Goal: Task Accomplishment & Management: Use online tool/utility

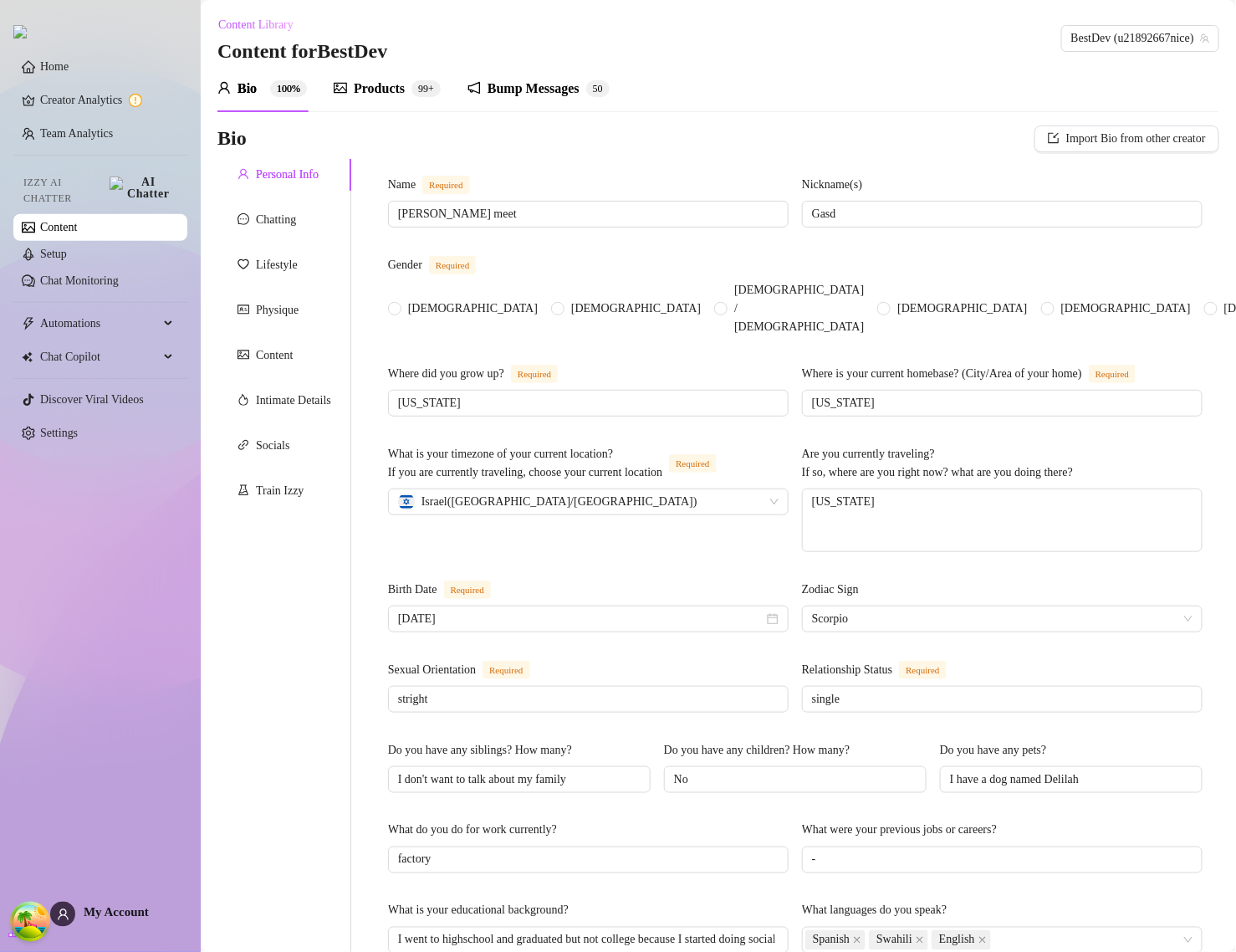
click at [383, 85] on div "Products" at bounding box center [379, 88] width 51 height 20
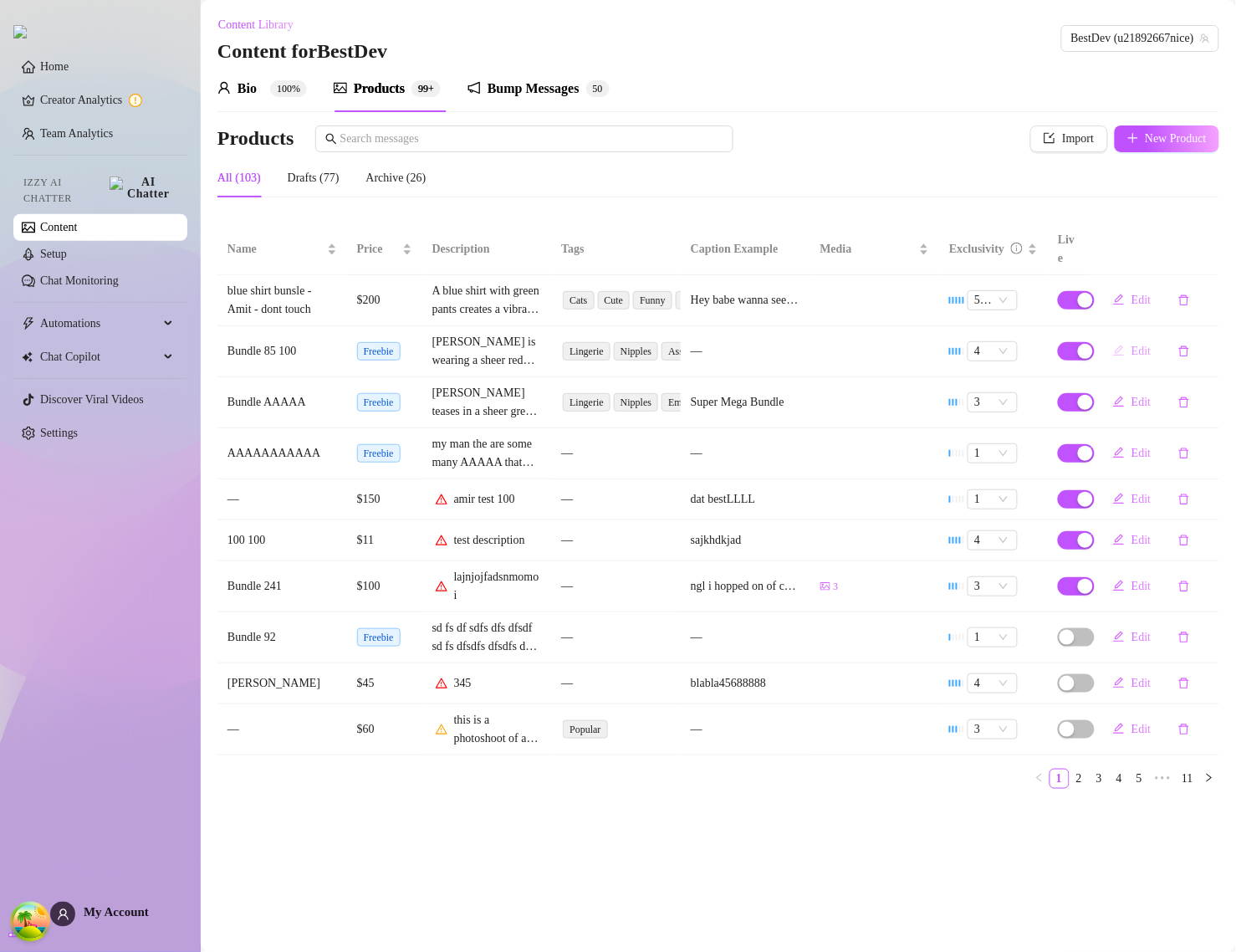
click at [1132, 345] on span "Edit" at bounding box center [1141, 351] width 20 height 13
type textarea "Type your message here..."
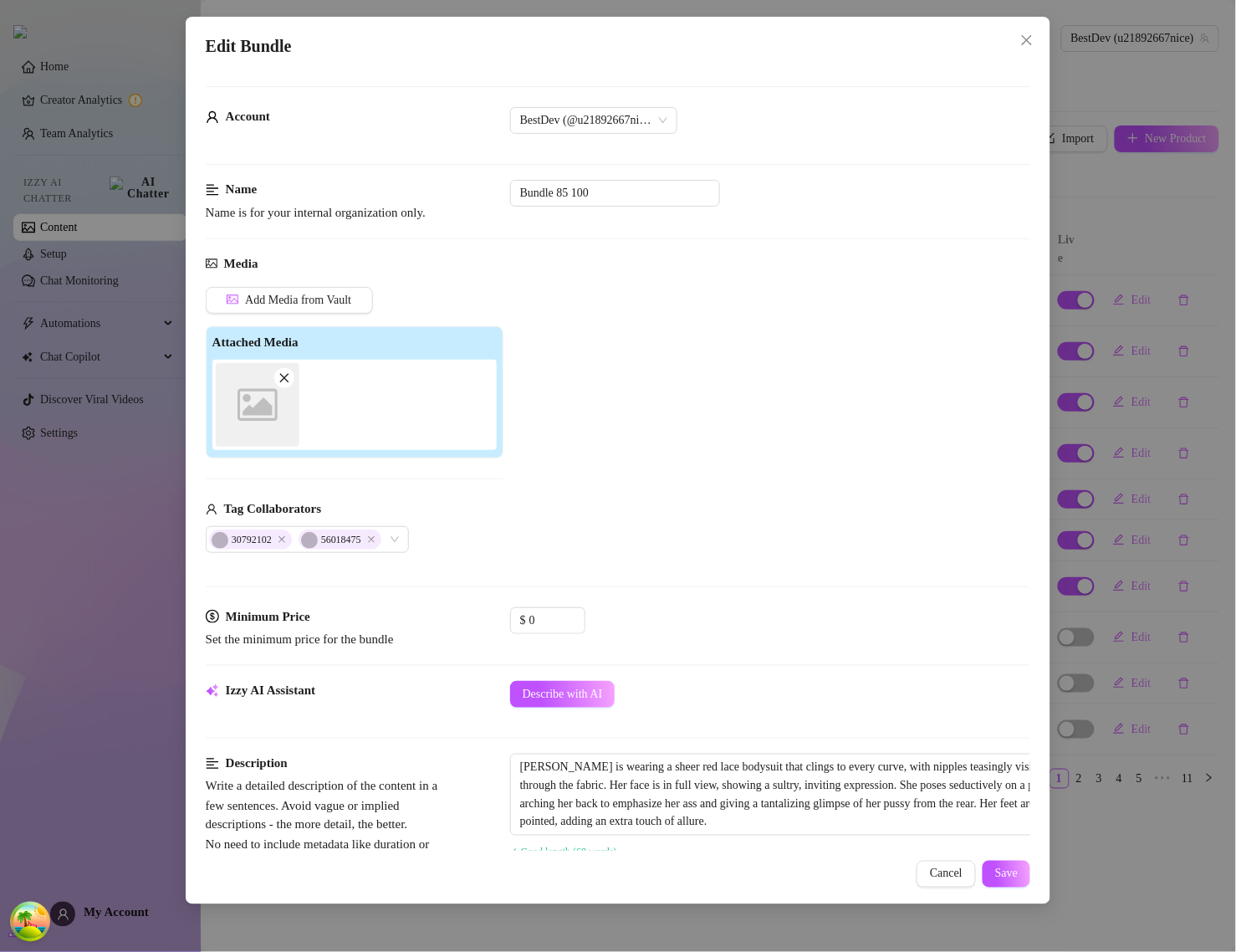
scroll to position [523, 0]
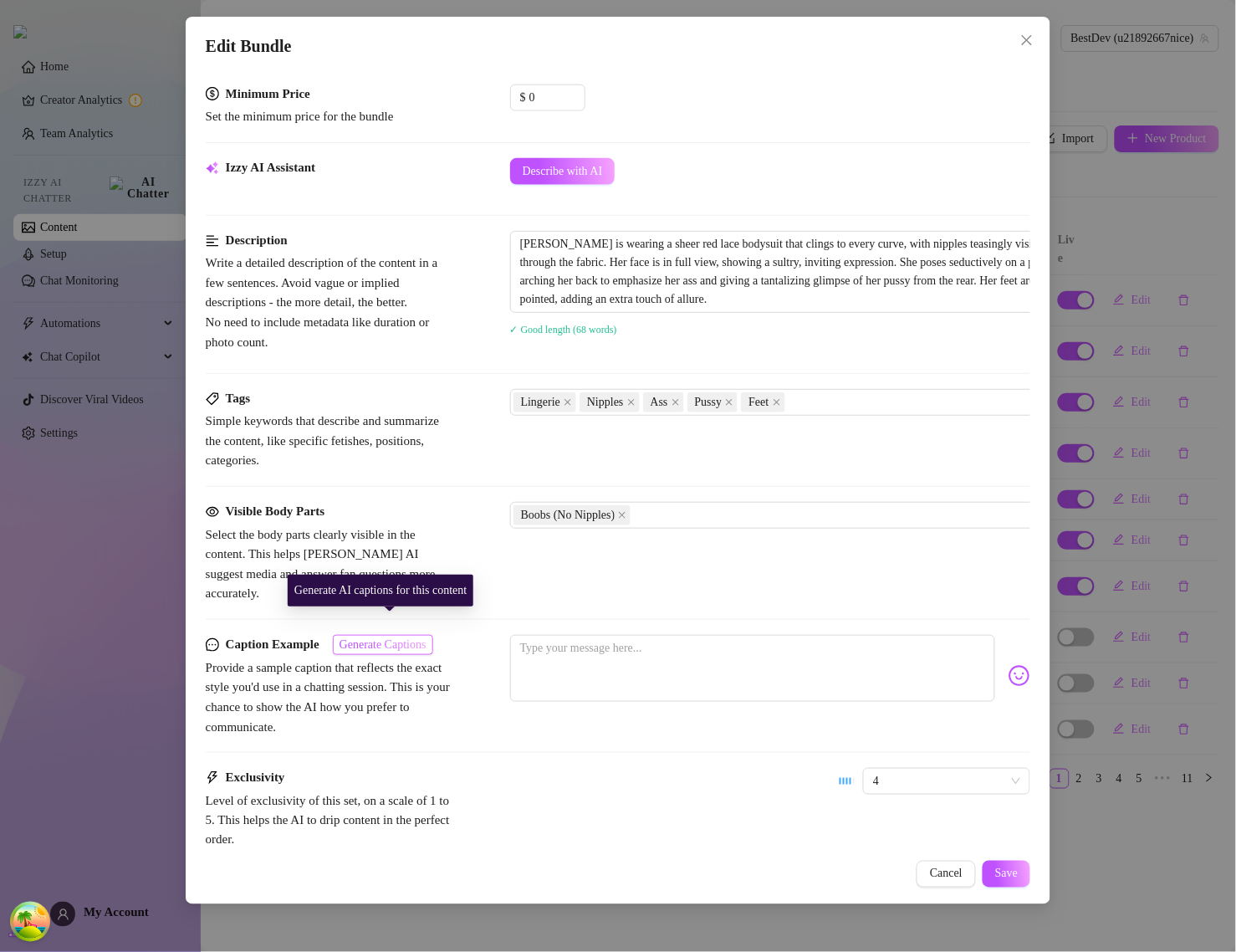
click at [427, 638] on span "Generate Captions" at bounding box center [383, 645] width 87 height 13
